Goal: Information Seeking & Learning: Learn about a topic

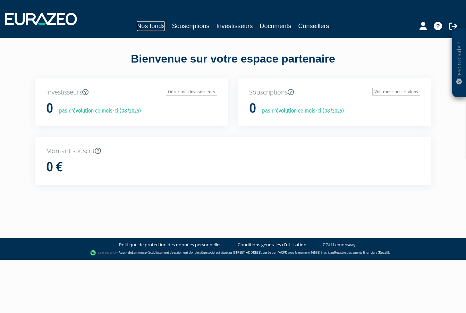
click at [146, 26] on link "Nos fonds" at bounding box center [151, 26] width 28 height 10
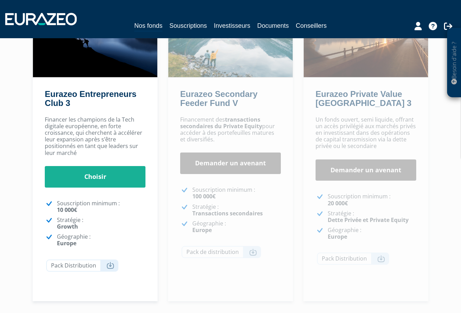
scroll to position [98, 0]
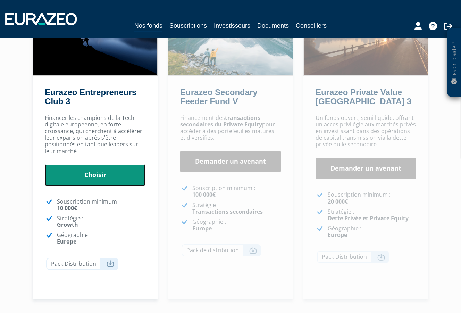
click at [113, 181] on link "Choisir" at bounding box center [95, 175] width 101 height 22
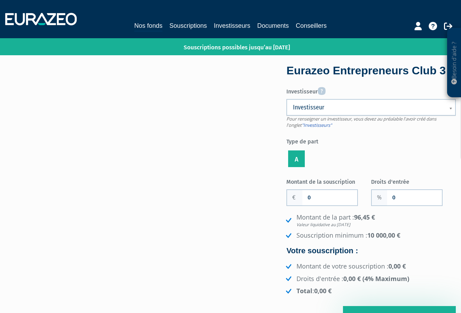
scroll to position [5, 0]
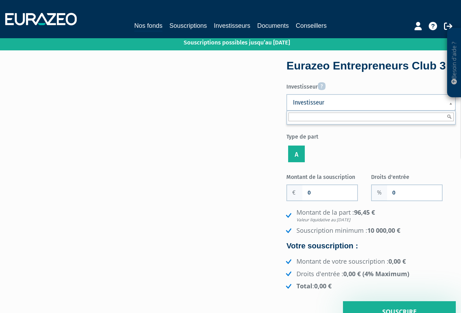
click at [351, 107] on span "Investisseur" at bounding box center [366, 102] width 147 height 8
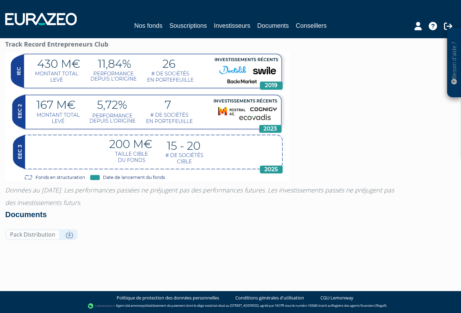
scroll to position [579, 0]
click at [61, 234] on link "Pack Distribution" at bounding box center [41, 234] width 72 height 11
click at [332, 95] on p at bounding box center [230, 117] width 451 height 130
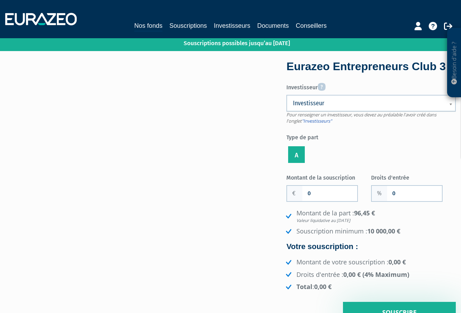
scroll to position [0, 0]
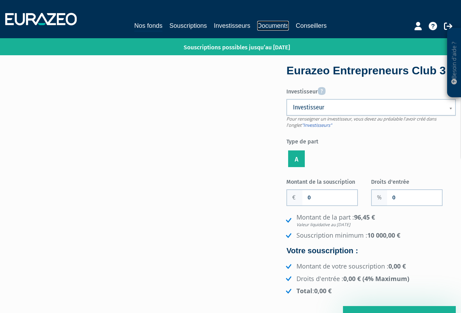
click at [263, 26] on link "Documents" at bounding box center [273, 26] width 32 height 10
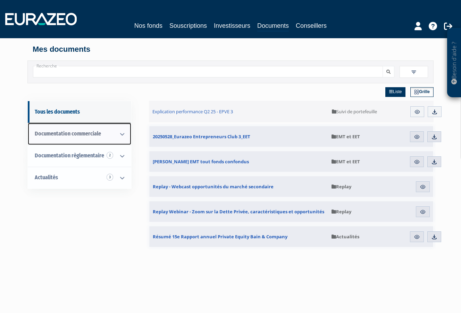
click at [92, 135] on span "Documentation commerciale" at bounding box center [68, 133] width 66 height 7
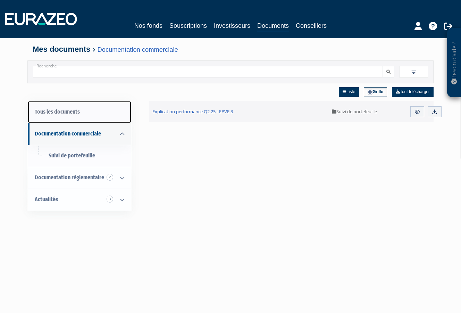
click at [80, 116] on link "Tous les documents" at bounding box center [79, 112] width 103 height 22
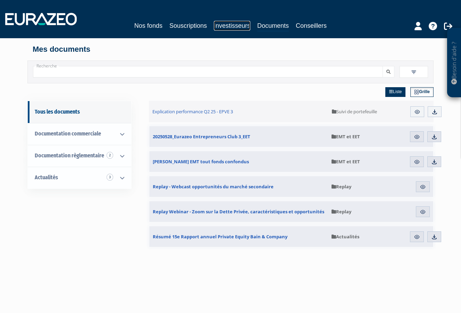
click at [222, 25] on link "Investisseurs" at bounding box center [232, 26] width 36 height 10
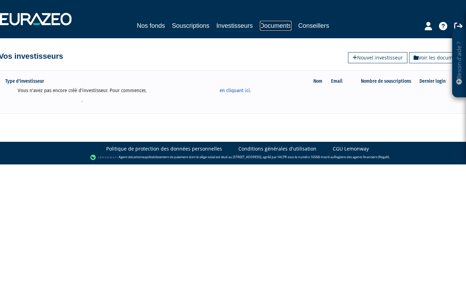
click at [286, 26] on link "Documents" at bounding box center [276, 26] width 32 height 10
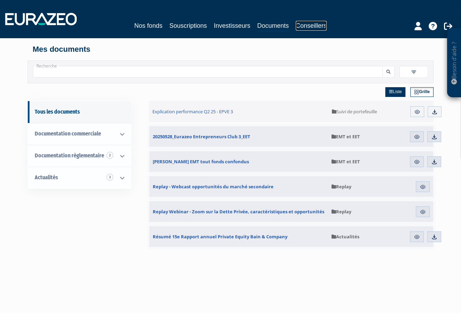
click at [311, 26] on link "Conseillers" at bounding box center [311, 26] width 31 height 10
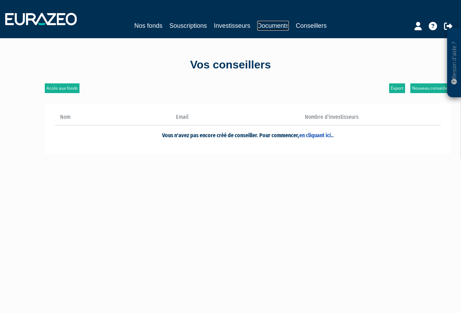
click at [284, 27] on link "Documents" at bounding box center [273, 26] width 32 height 10
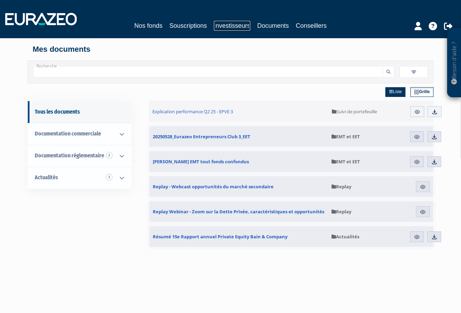
click at [234, 25] on link "Investisseurs" at bounding box center [232, 26] width 36 height 10
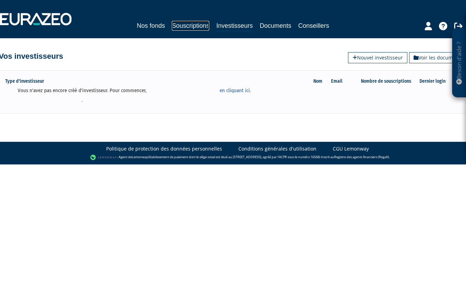
click at [188, 25] on link "Souscriptions" at bounding box center [191, 26] width 38 height 10
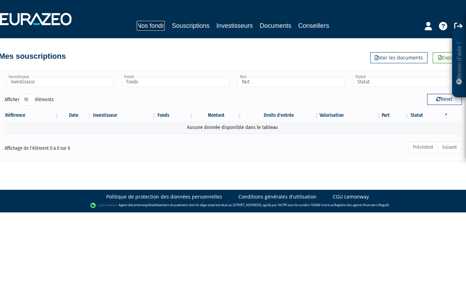
click at [155, 28] on link "Nos fonds" at bounding box center [151, 26] width 28 height 10
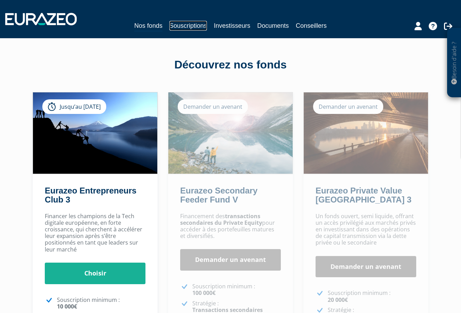
click at [183, 25] on link "Souscriptions" at bounding box center [188, 26] width 38 height 10
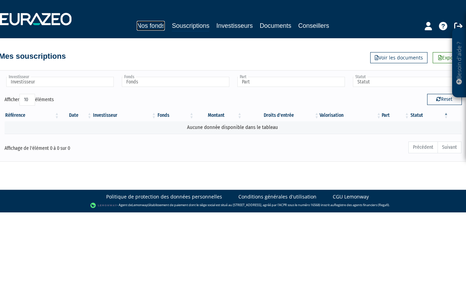
click at [154, 29] on link "Nos fonds" at bounding box center [151, 26] width 28 height 10
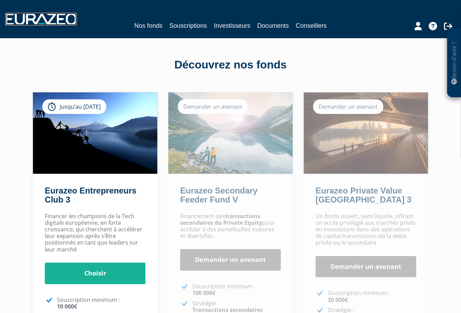
click at [23, 17] on img at bounding box center [41, 19] width 72 height 13
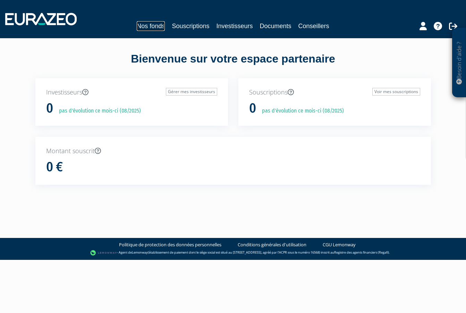
click at [151, 28] on link "Nos fonds" at bounding box center [151, 26] width 28 height 10
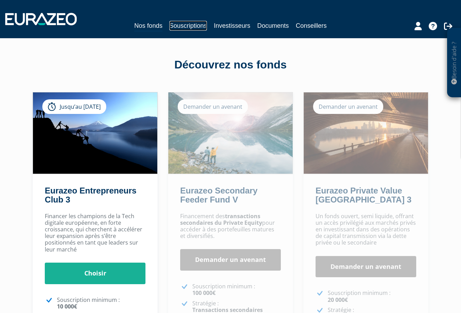
click at [186, 24] on link "Souscriptions" at bounding box center [188, 26] width 38 height 10
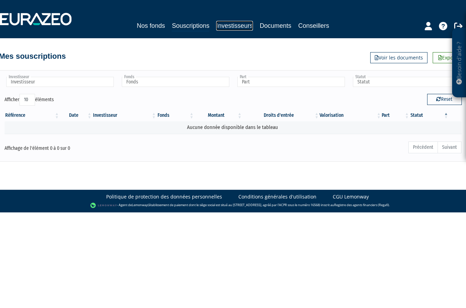
click at [231, 27] on link "Investisseurs" at bounding box center [234, 26] width 36 height 10
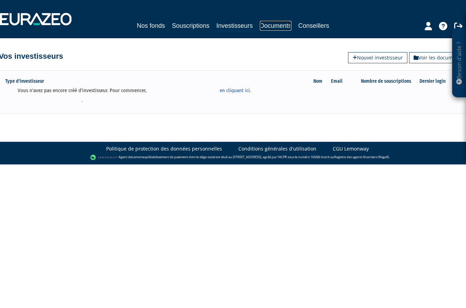
click at [265, 25] on link "Documents" at bounding box center [276, 26] width 32 height 10
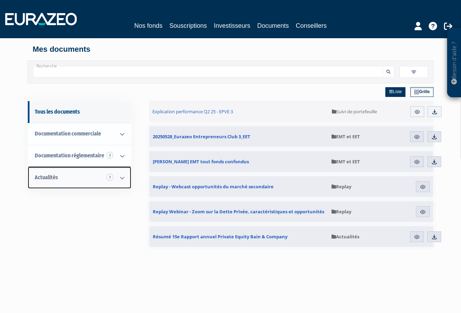
click at [111, 177] on span "3" at bounding box center [110, 177] width 7 height 7
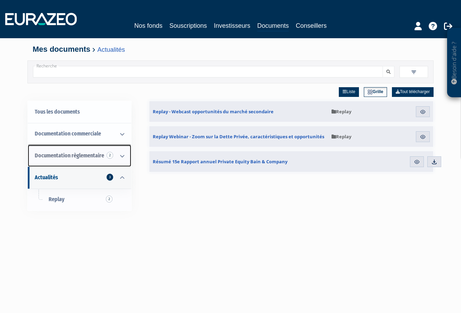
click at [99, 156] on span "Documentation règlementaire 2" at bounding box center [69, 155] width 69 height 7
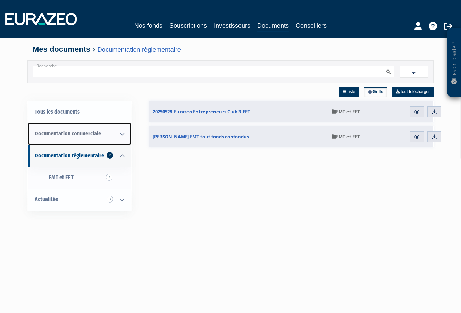
click at [122, 132] on icon at bounding box center [122, 134] width 18 height 22
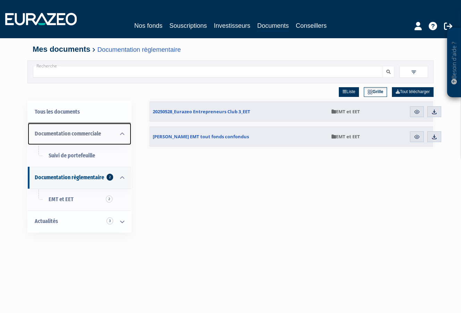
click at [85, 133] on span "Documentation commerciale" at bounding box center [68, 133] width 66 height 7
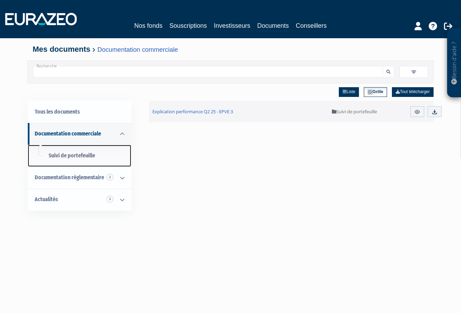
click at [76, 154] on span "Suivi de portefeuille" at bounding box center [72, 155] width 47 height 7
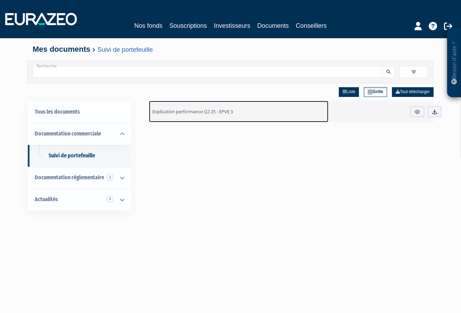
click at [185, 111] on span "Explication performance Q2 25 - EPVE 3" at bounding box center [192, 111] width 81 height 6
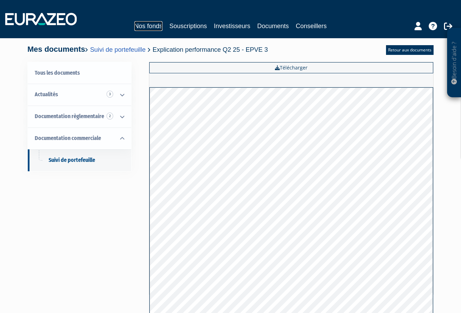
click at [151, 24] on link "Nos fonds" at bounding box center [148, 26] width 28 height 10
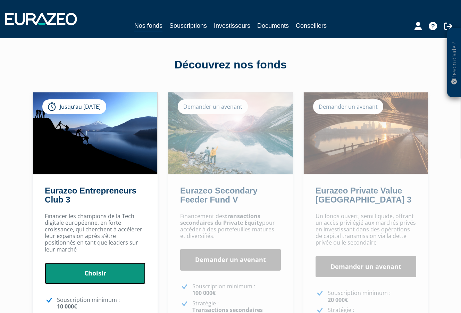
click at [88, 273] on link "Choisir" at bounding box center [95, 274] width 101 height 22
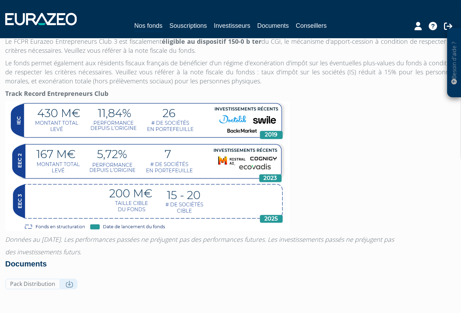
scroll to position [521, 0]
